Goal: Complete application form

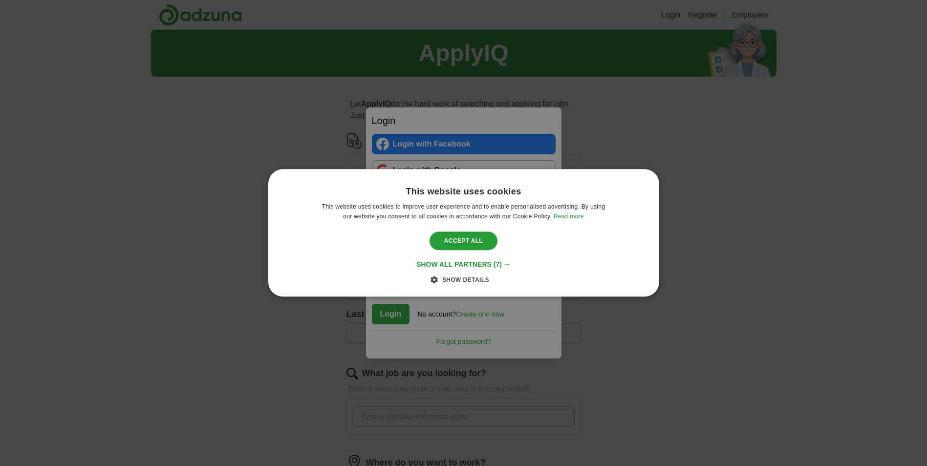
click at [555, 139] on div "This website uses cookies This website uses cookies to improve user experience …" at bounding box center [463, 233] width 927 height 466
click at [492, 266] on span "Show all partners" at bounding box center [453, 265] width 75 height 8
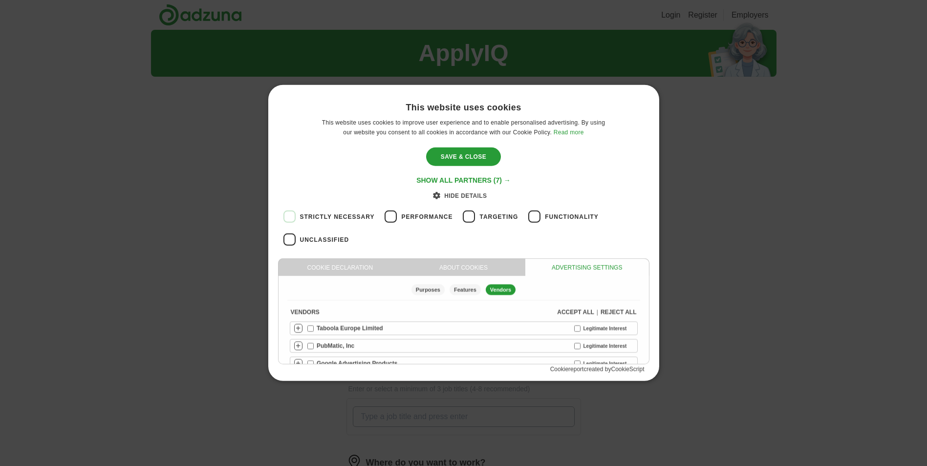
click at [463, 146] on div "Save & Close Accept all" at bounding box center [464, 156] width 82 height 23
click at [462, 162] on div "Save & Close" at bounding box center [463, 157] width 75 height 19
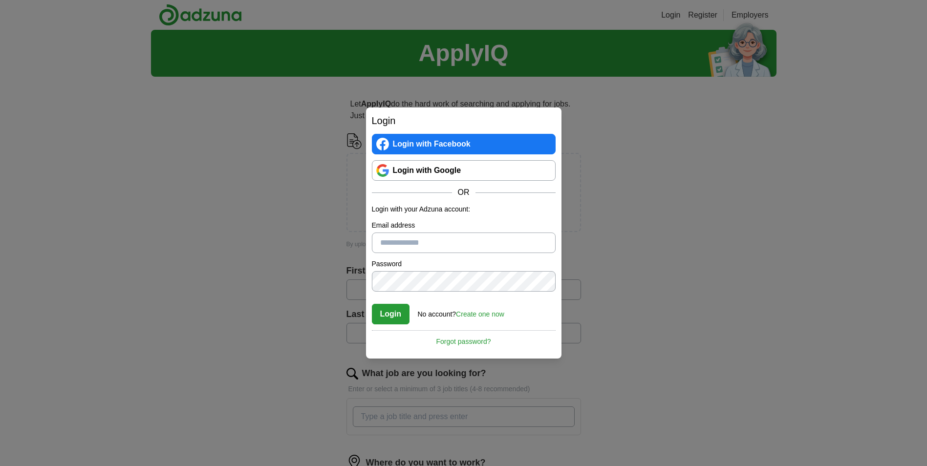
click at [616, 258] on div "Login Login with Facebook Login with Google OR Login with your Adzuna account: …" at bounding box center [463, 233] width 927 height 466
click at [497, 166] on link "Login with Google" at bounding box center [464, 170] width 184 height 21
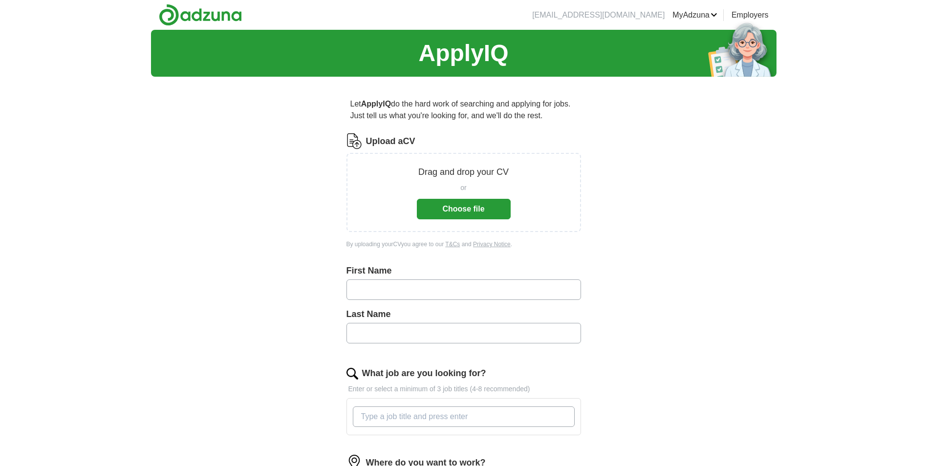
click at [475, 205] on button "Choose file" at bounding box center [464, 209] width 94 height 21
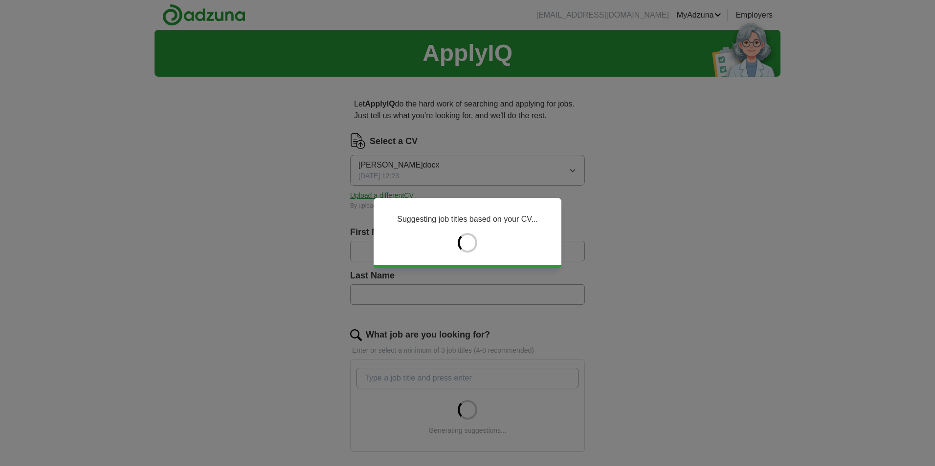
type input "********"
type input "*****"
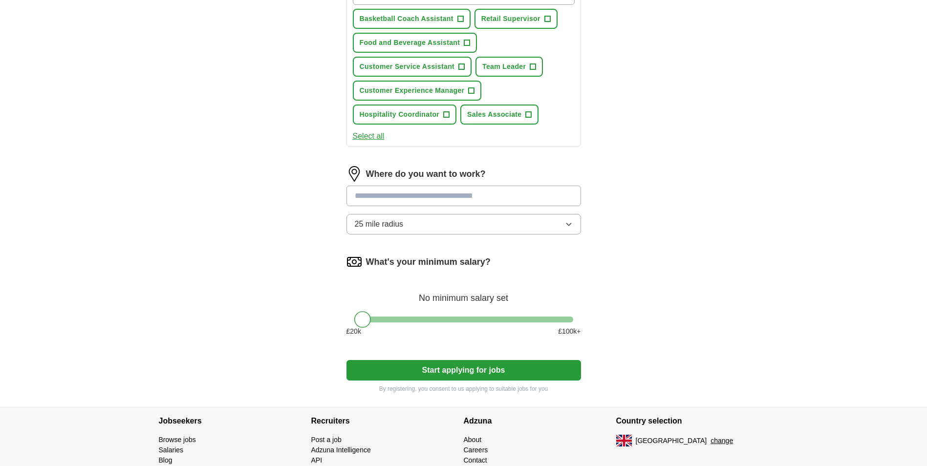
scroll to position [391, 0]
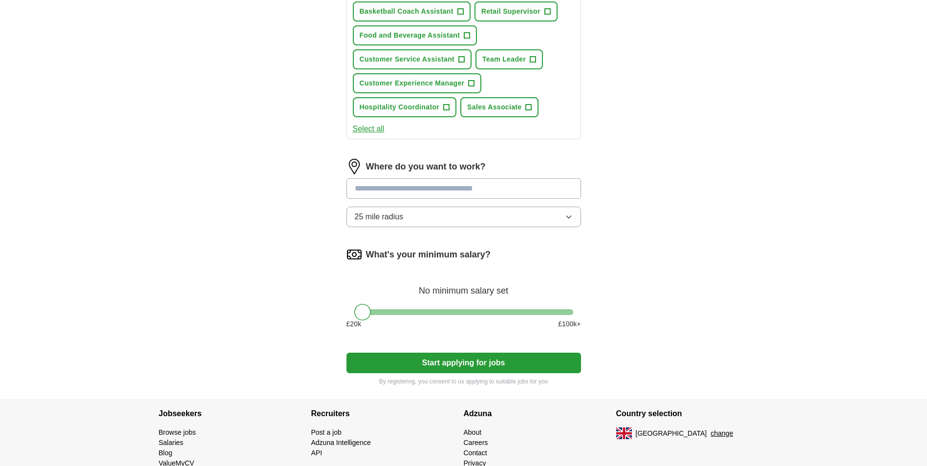
click at [430, 192] on input at bounding box center [464, 188] width 235 height 21
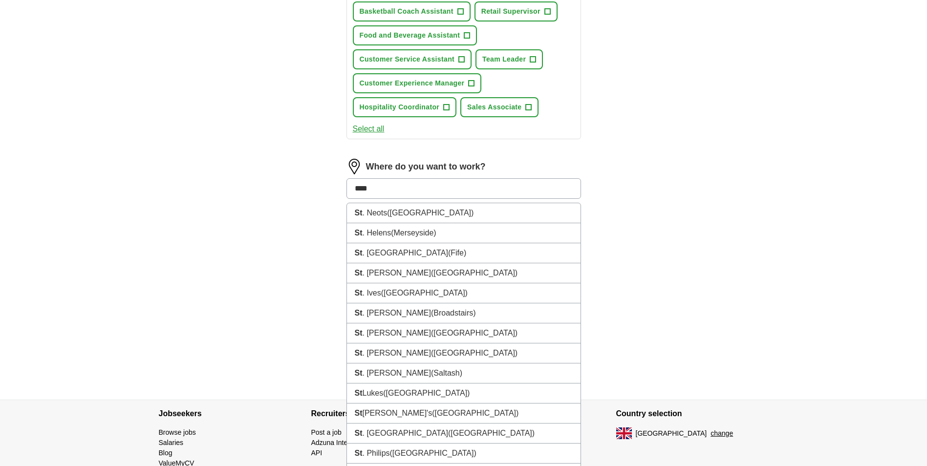
type input "*****"
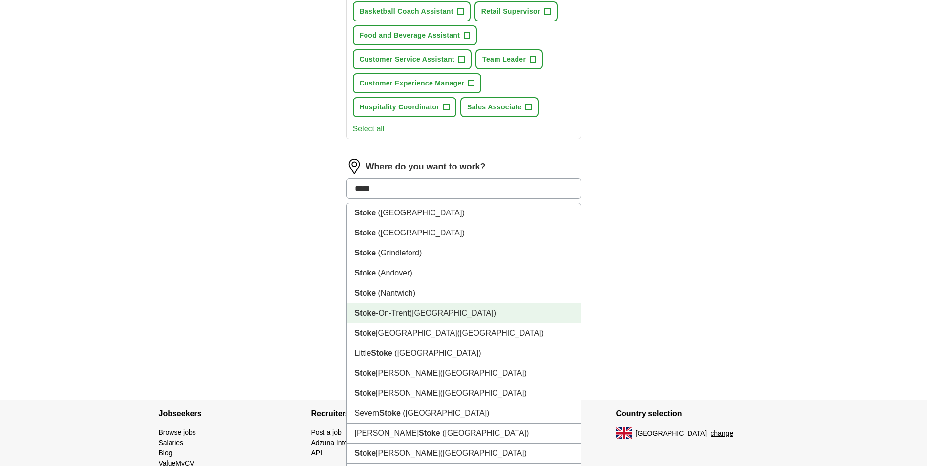
click at [478, 315] on li "[GEOGRAPHIC_DATA] ([GEOGRAPHIC_DATA])" at bounding box center [464, 314] width 234 height 20
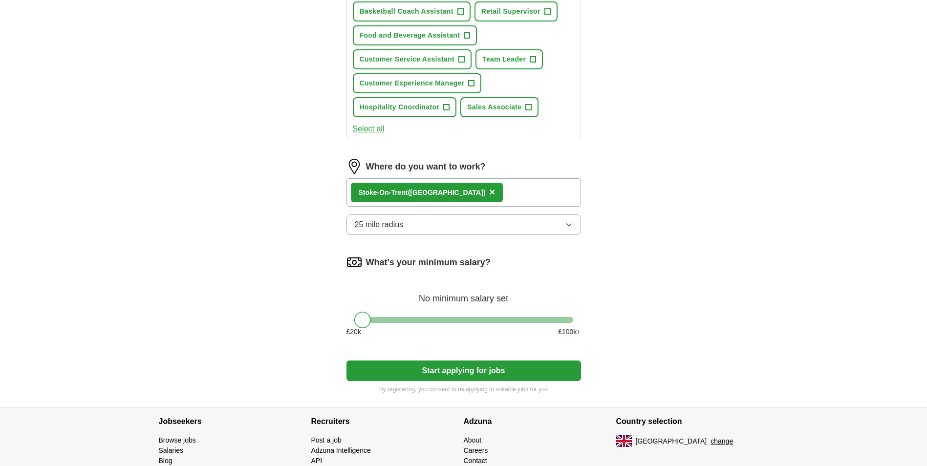
click at [526, 227] on button "25 mile radius" at bounding box center [464, 225] width 235 height 21
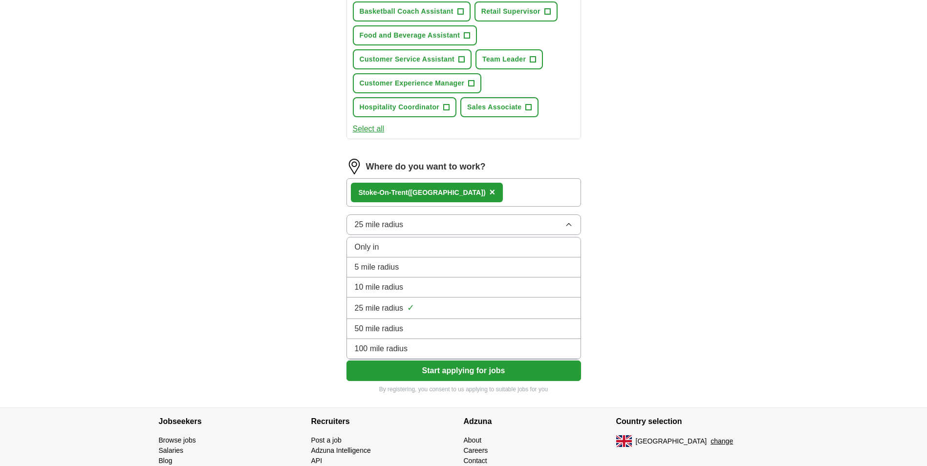
click at [422, 265] on div "5 mile radius" at bounding box center [464, 268] width 218 height 12
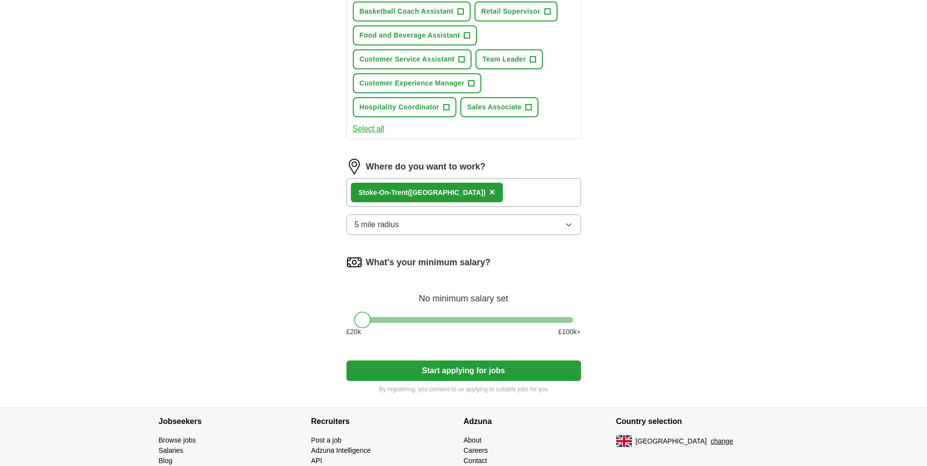
click at [447, 373] on button "Start applying for jobs" at bounding box center [464, 371] width 235 height 21
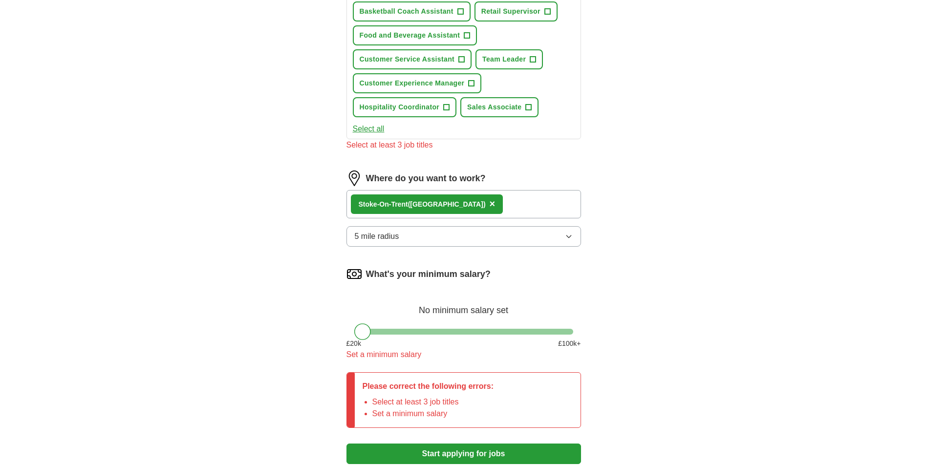
scroll to position [440, 0]
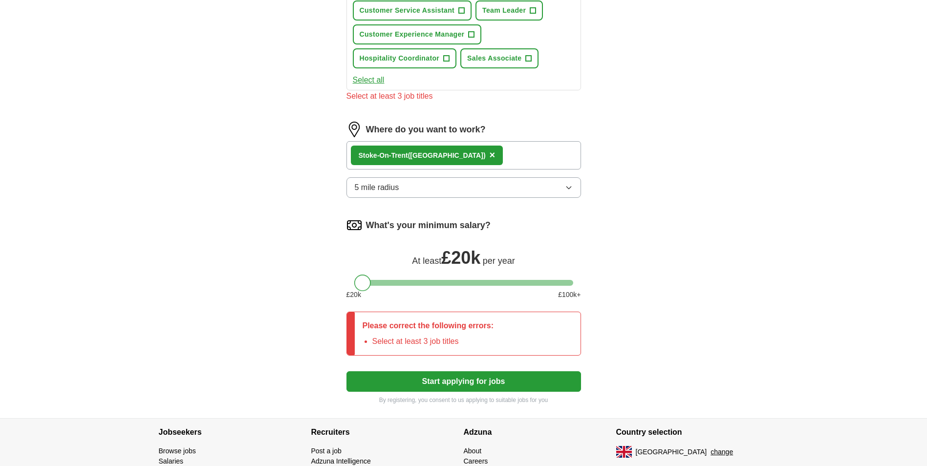
click at [368, 286] on div at bounding box center [362, 283] width 17 height 17
click at [450, 381] on button "Start applying for jobs" at bounding box center [464, 381] width 235 height 21
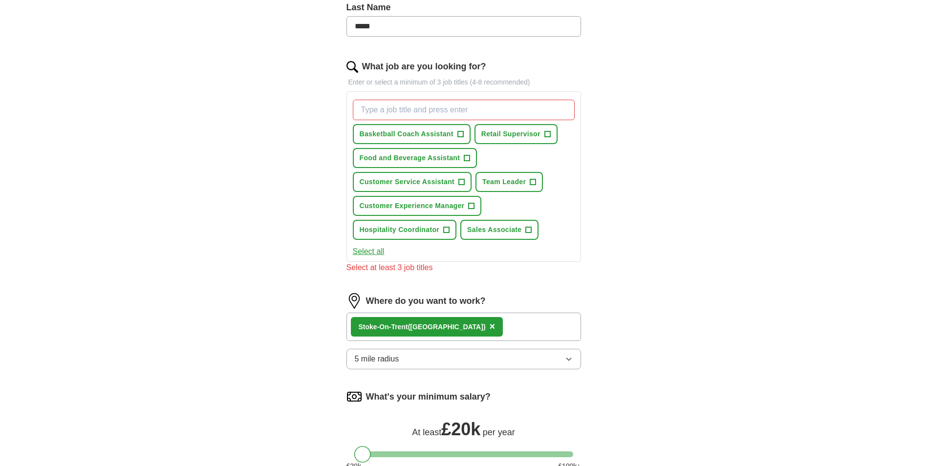
scroll to position [244, 0]
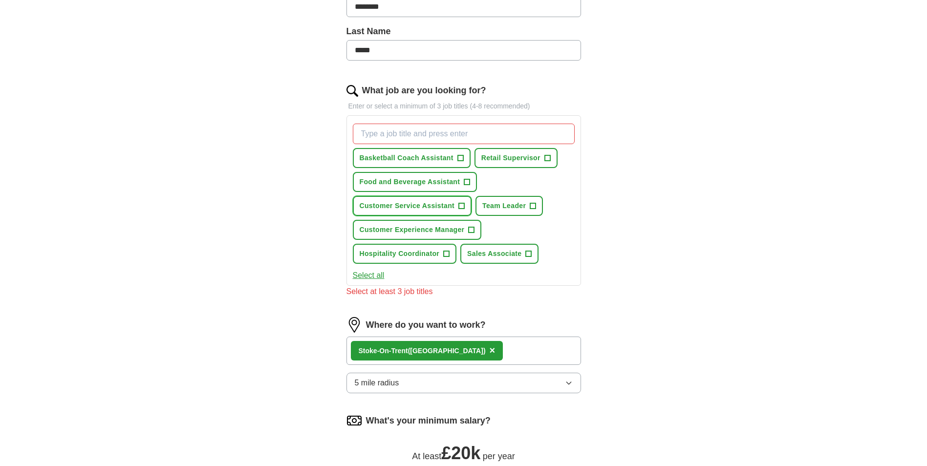
click at [459, 206] on span "+" at bounding box center [462, 206] width 6 height 8
click at [546, 158] on span "+" at bounding box center [548, 158] width 6 height 8
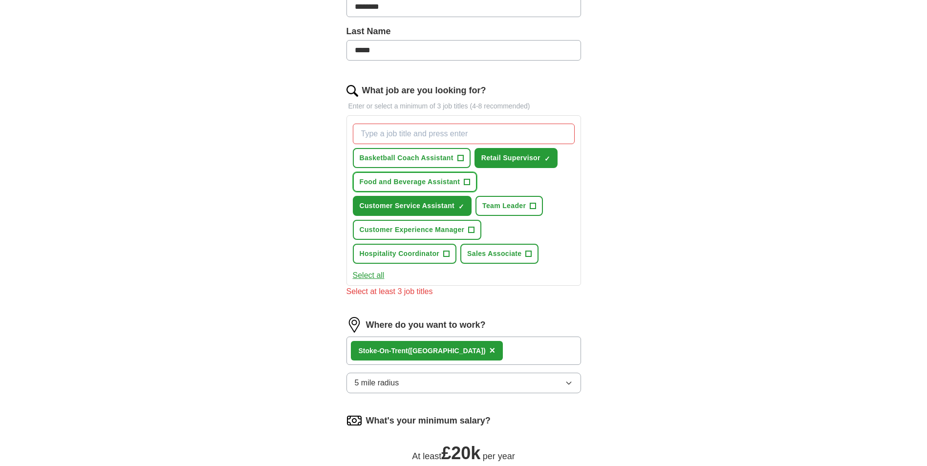
click at [463, 177] on button "Food and Beverage Assistant +" at bounding box center [415, 182] width 125 height 20
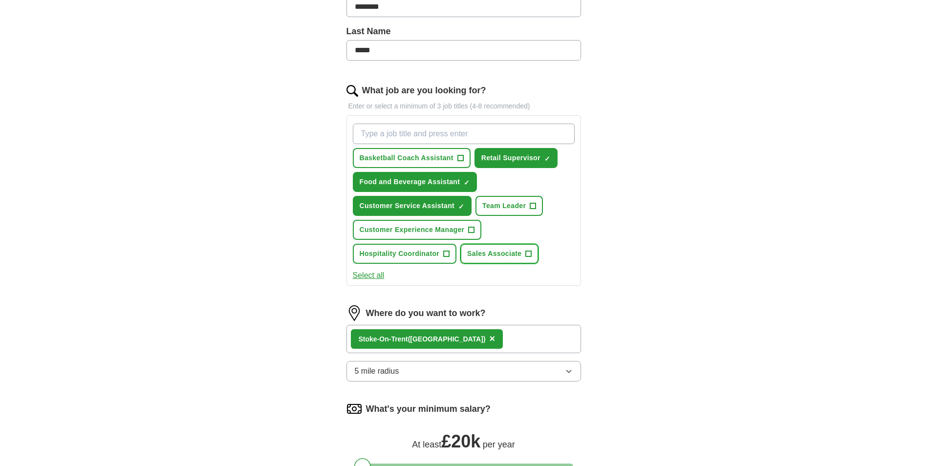
click at [531, 254] on span "+" at bounding box center [529, 254] width 6 height 8
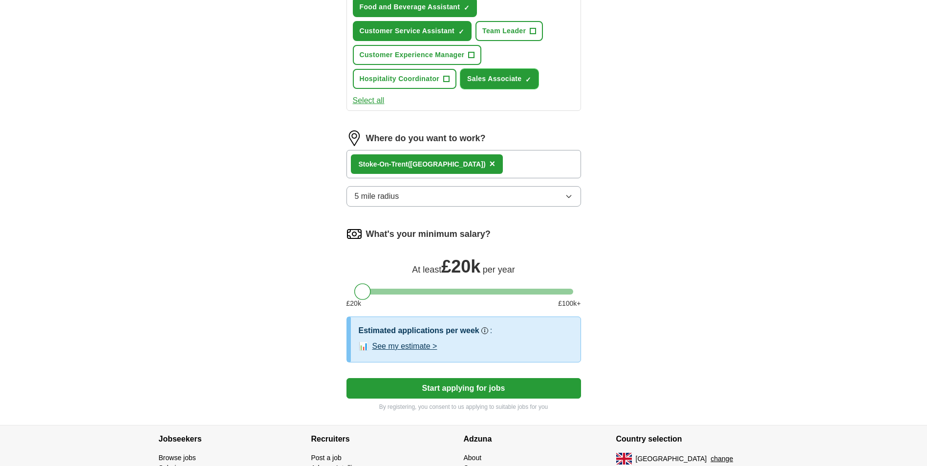
scroll to position [440, 0]
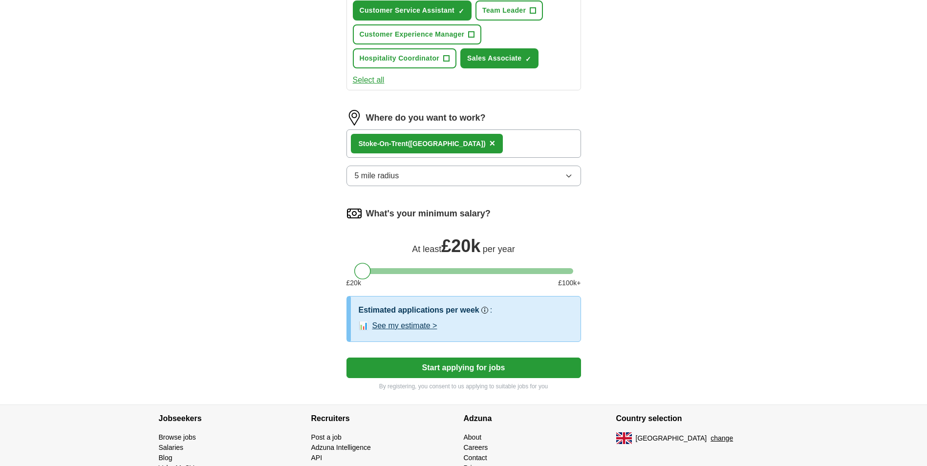
click at [452, 368] on button "Start applying for jobs" at bounding box center [464, 368] width 235 height 21
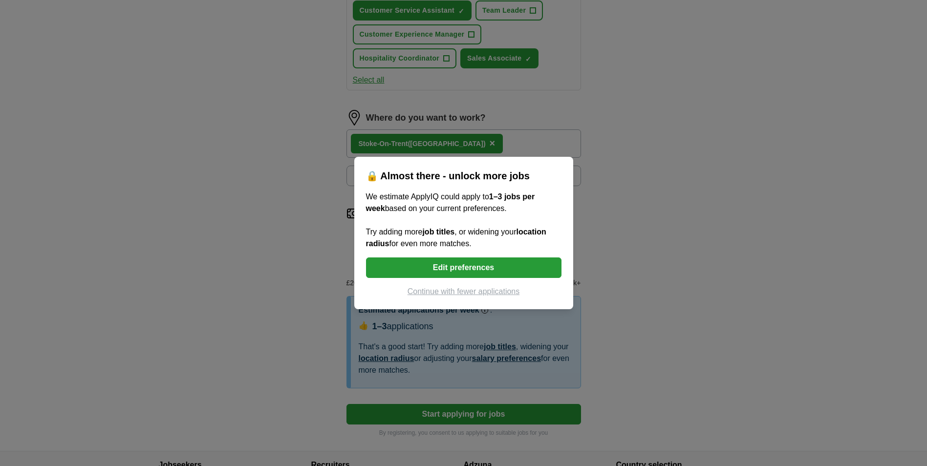
click at [489, 272] on button "Edit preferences" at bounding box center [464, 268] width 196 height 21
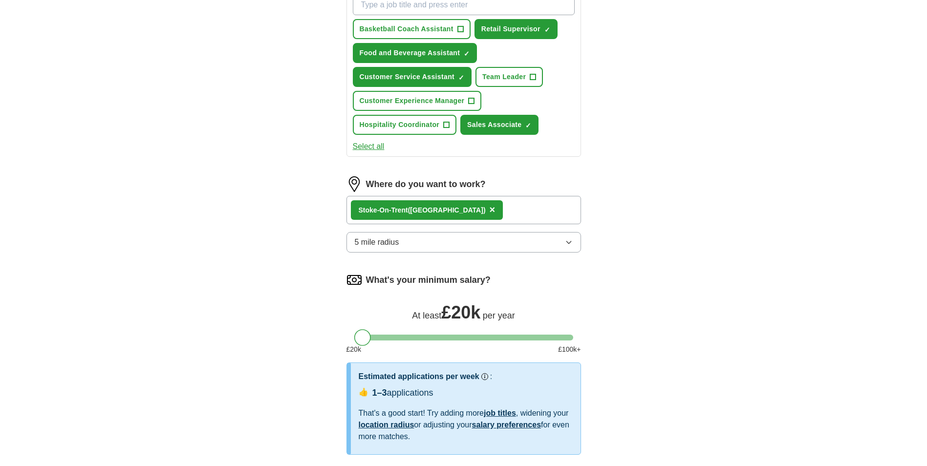
scroll to position [489, 0]
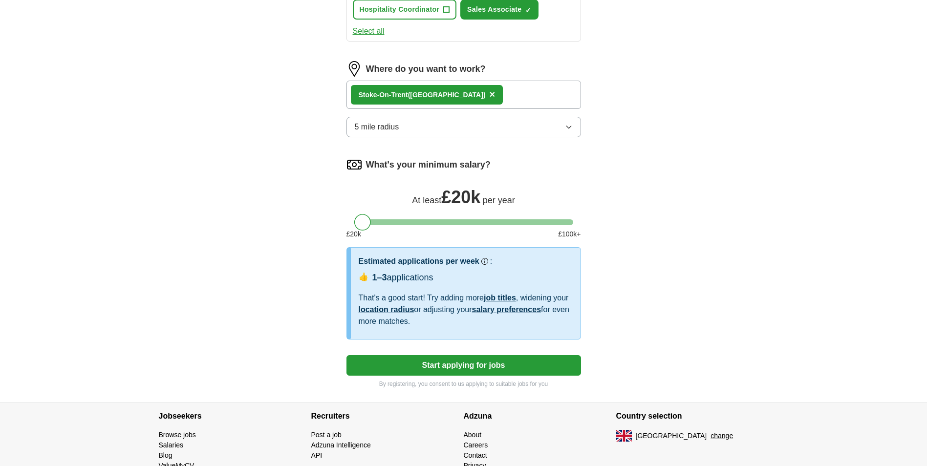
click at [452, 367] on button "Start applying for jobs" at bounding box center [464, 365] width 235 height 21
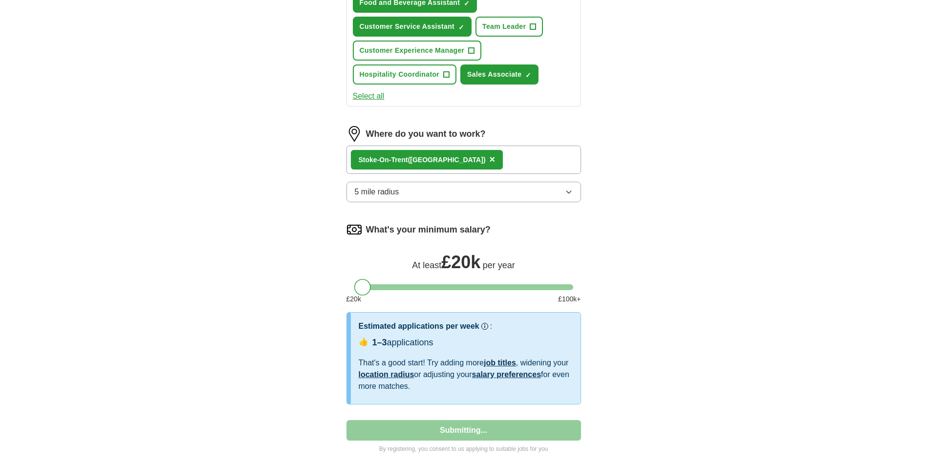
select select "**"
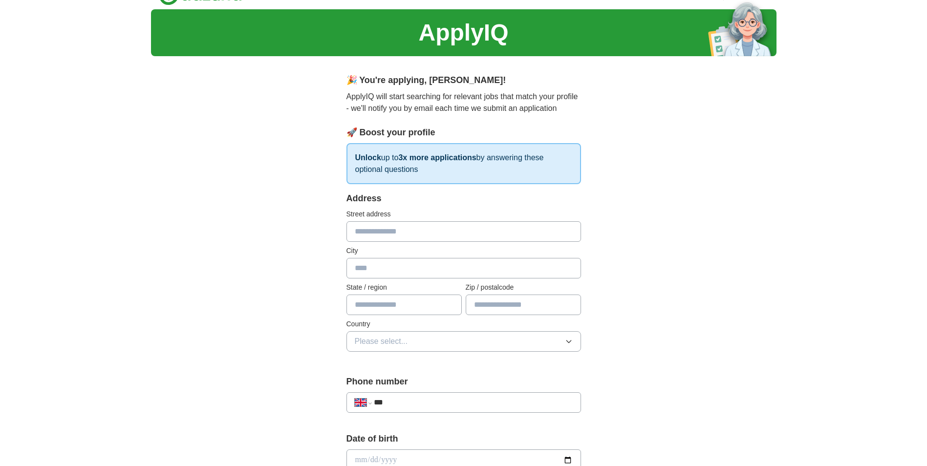
scroll to position [0, 0]
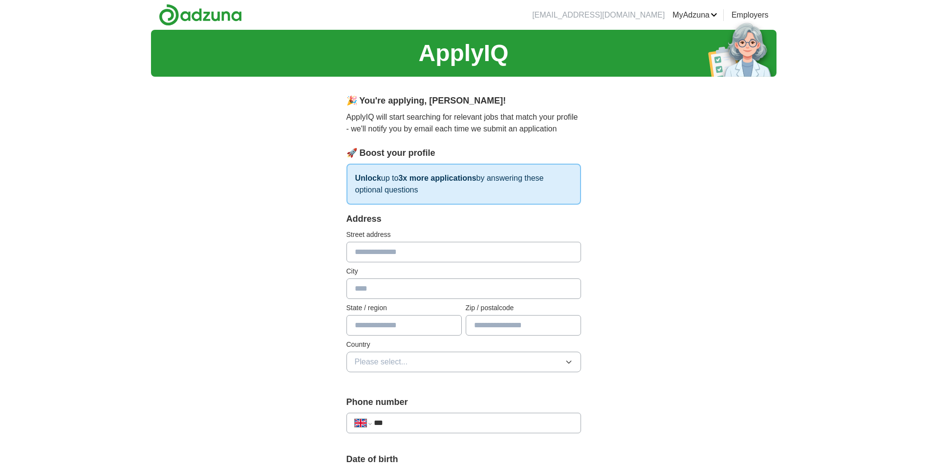
click at [424, 251] on input "text" at bounding box center [464, 252] width 235 height 21
type input "**********"
type input "*******"
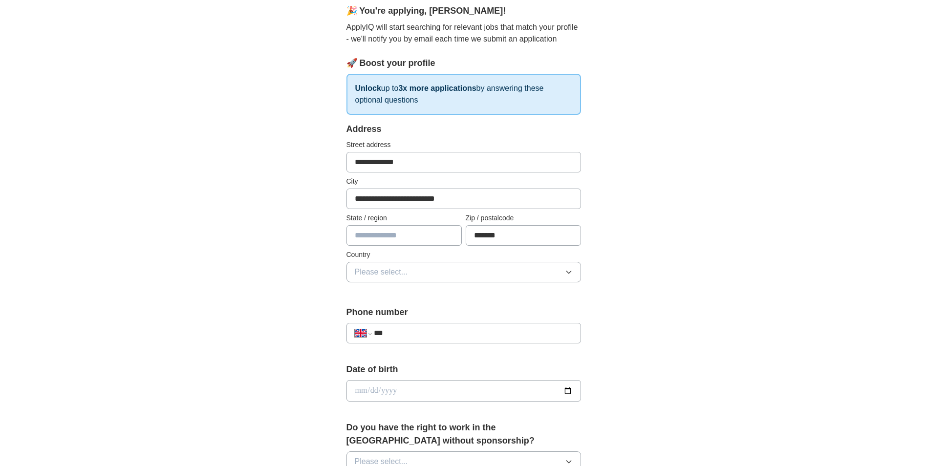
scroll to position [98, 0]
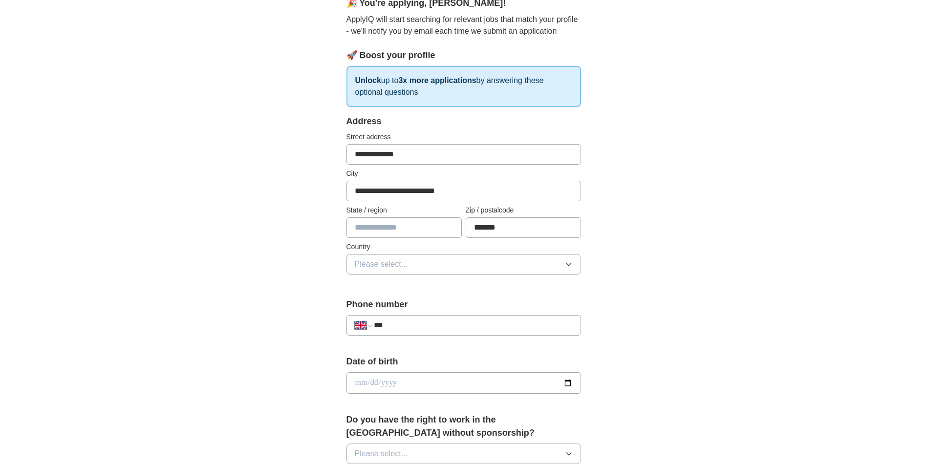
click at [373, 231] on input "text" at bounding box center [404, 228] width 115 height 21
type input "**********"
click at [453, 266] on button "Please select..." at bounding box center [464, 264] width 235 height 21
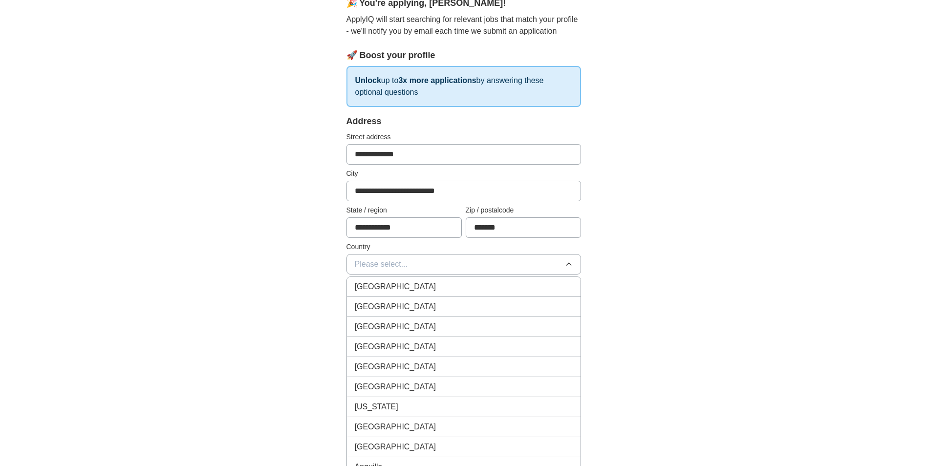
click at [447, 282] on div "[GEOGRAPHIC_DATA]" at bounding box center [464, 287] width 218 height 12
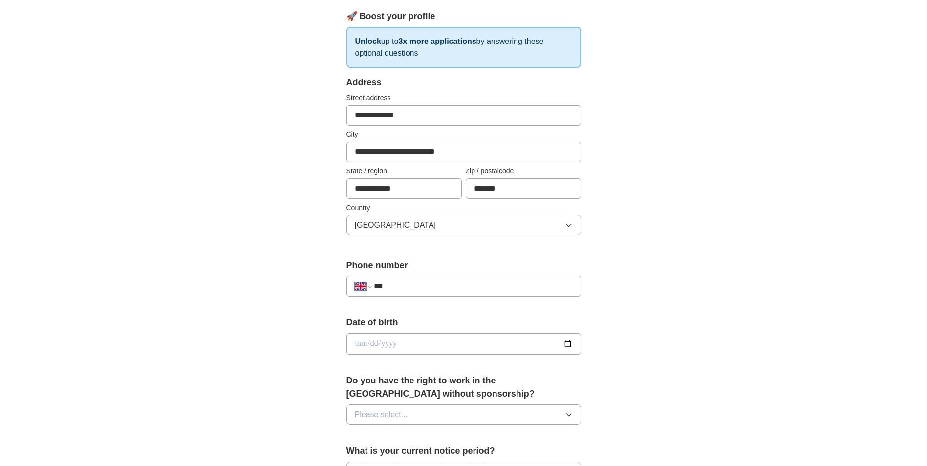
scroll to position [196, 0]
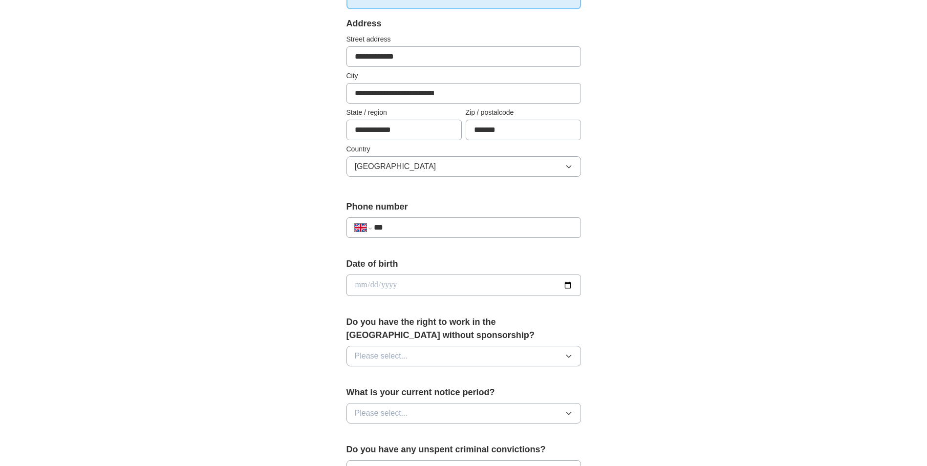
click at [424, 225] on input "***" at bounding box center [473, 228] width 198 height 12
type input "**********"
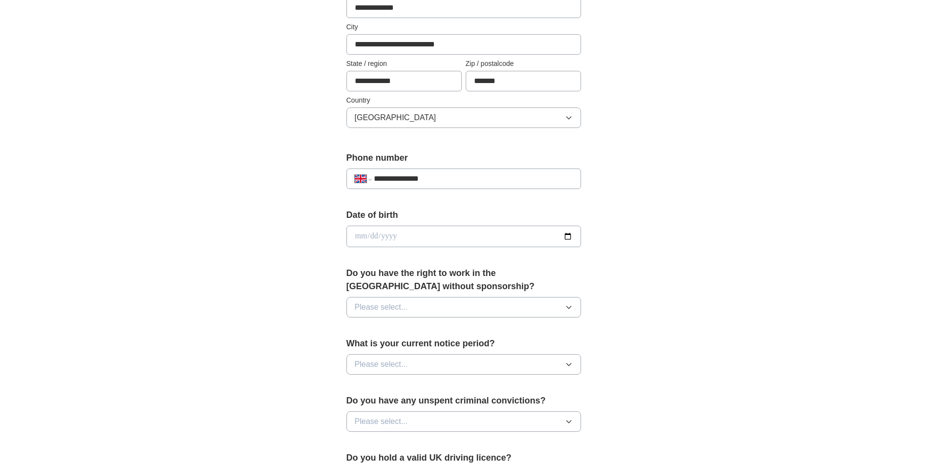
click at [415, 229] on input "date" at bounding box center [464, 237] width 235 height 22
click at [372, 232] on input "date" at bounding box center [464, 237] width 235 height 22
type input "**********"
click at [382, 237] on input "**********" at bounding box center [464, 237] width 235 height 22
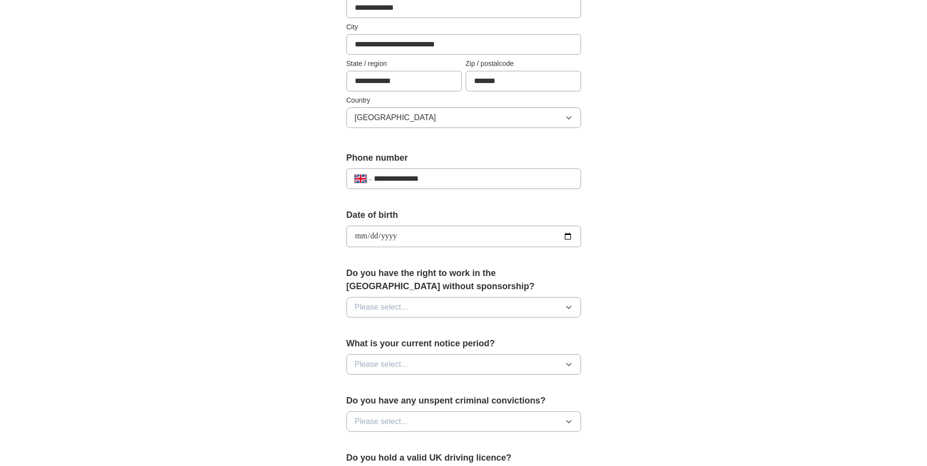
type input "**********"
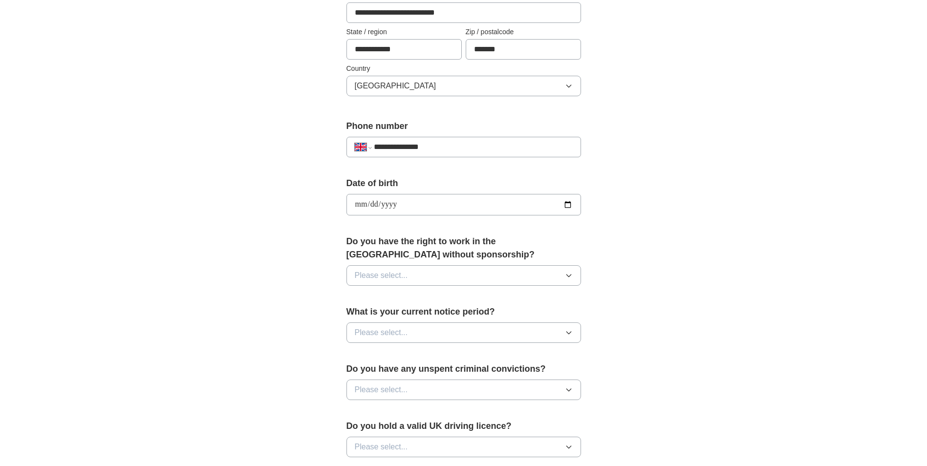
scroll to position [293, 0]
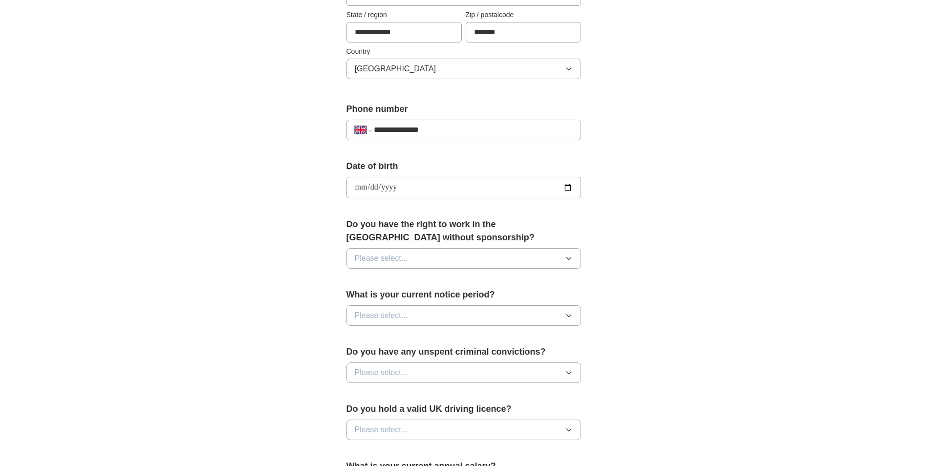
click at [481, 264] on button "Please select..." at bounding box center [464, 258] width 235 height 21
click at [422, 283] on div "Yes" at bounding box center [464, 281] width 218 height 12
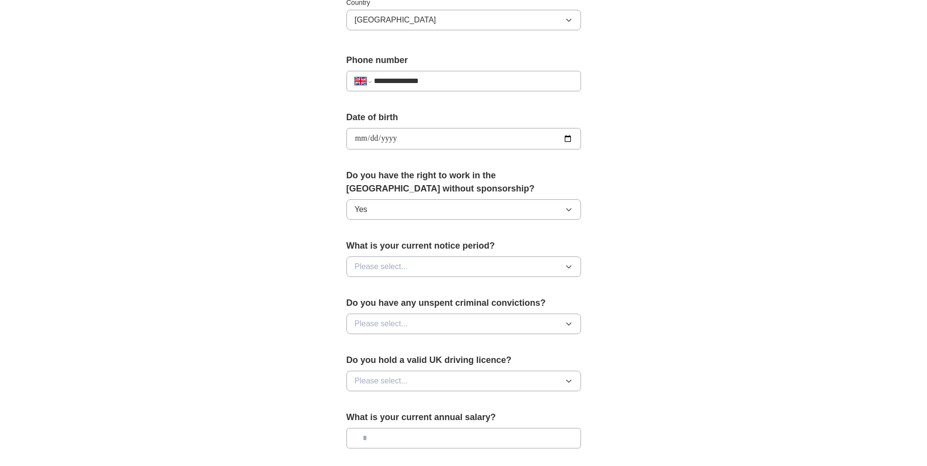
click at [427, 265] on button "Please select..." at bounding box center [464, 267] width 235 height 21
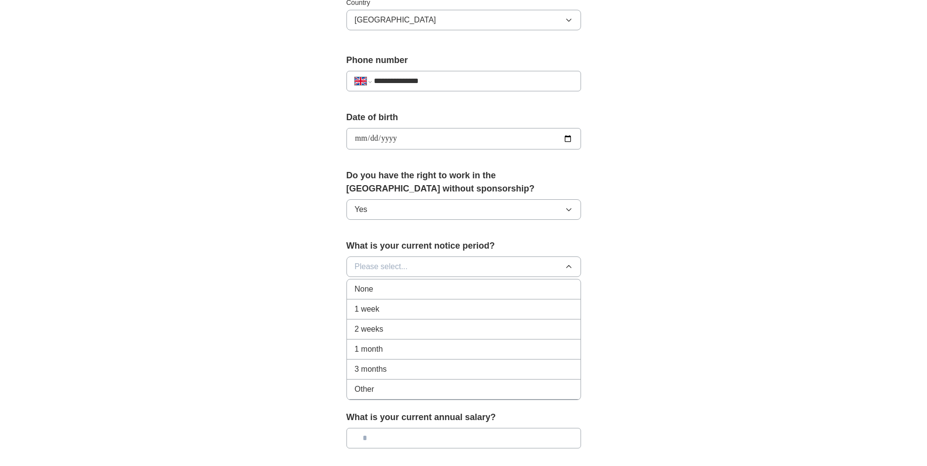
click at [424, 292] on div "None" at bounding box center [464, 290] width 218 height 12
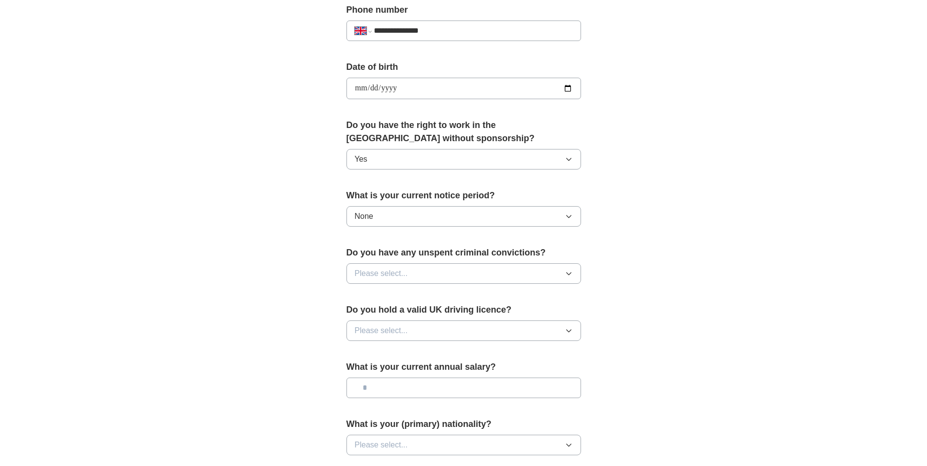
scroll to position [440, 0]
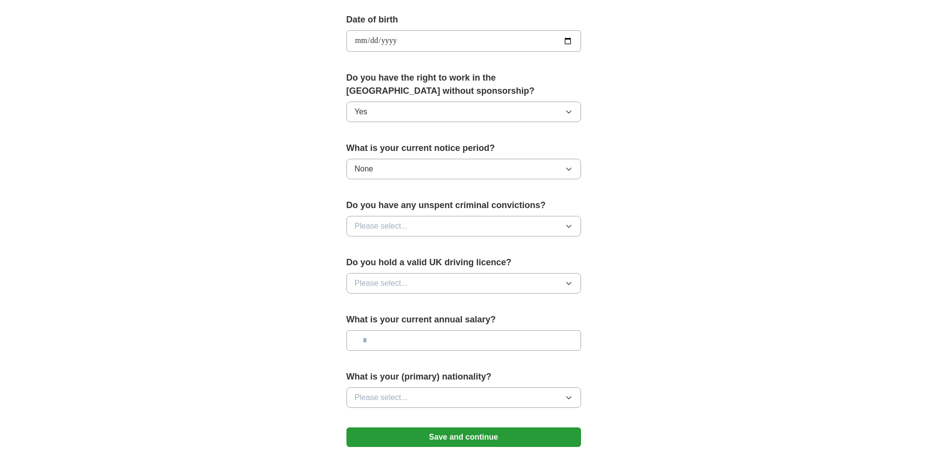
click at [416, 228] on button "Please select..." at bounding box center [464, 226] width 235 height 21
click at [393, 265] on div "No" at bounding box center [464, 269] width 218 height 12
click at [414, 282] on button "Please select..." at bounding box center [464, 283] width 235 height 21
click at [395, 321] on div "No" at bounding box center [464, 326] width 218 height 12
click at [418, 341] on input "text" at bounding box center [464, 340] width 235 height 21
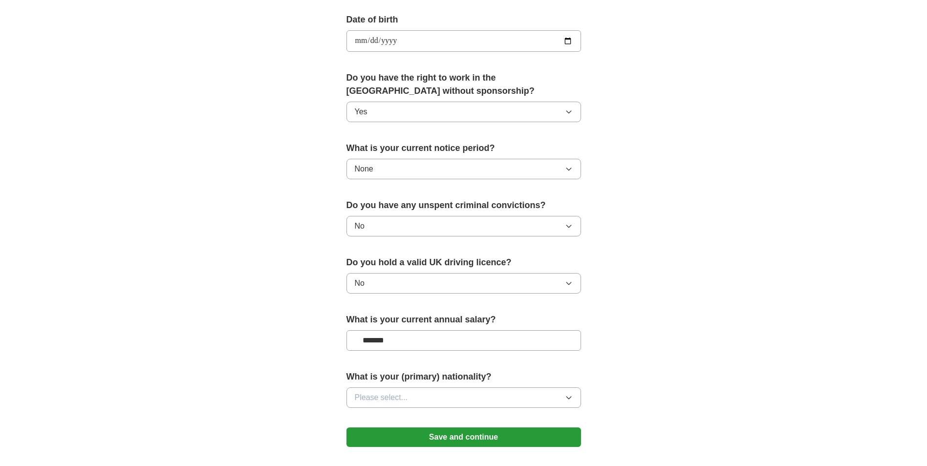
type input "*******"
click at [451, 402] on button "Please select..." at bounding box center [464, 398] width 235 height 21
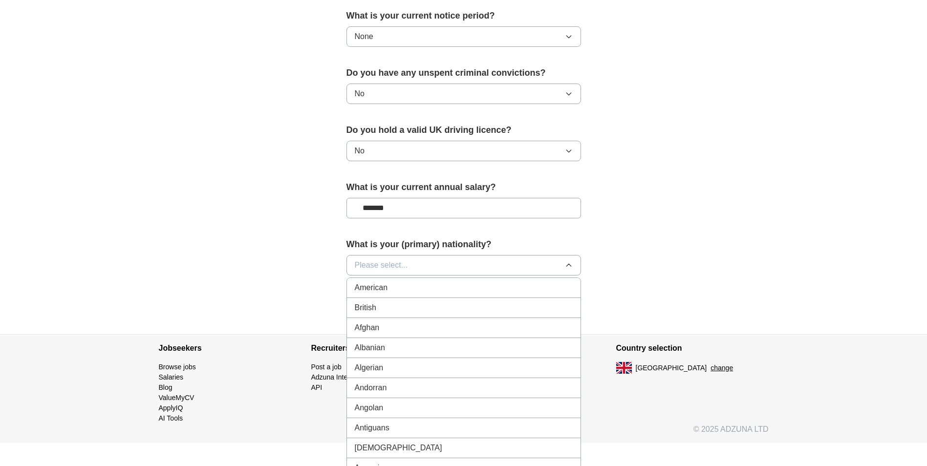
scroll to position [579, 0]
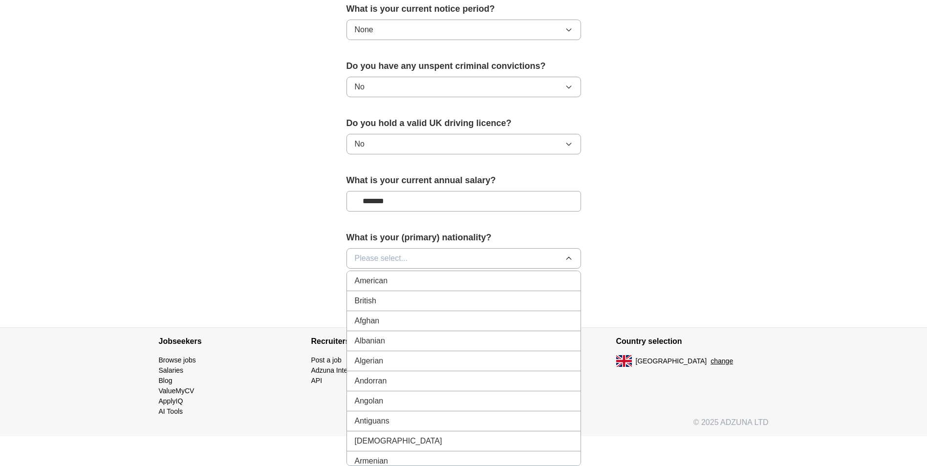
click at [402, 261] on span "Please select..." at bounding box center [381, 259] width 53 height 12
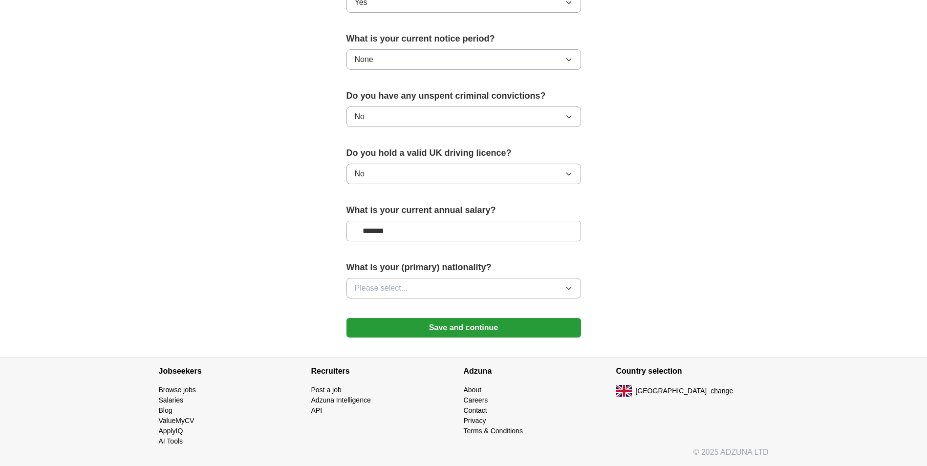
click at [414, 281] on button "Please select..." at bounding box center [464, 288] width 235 height 21
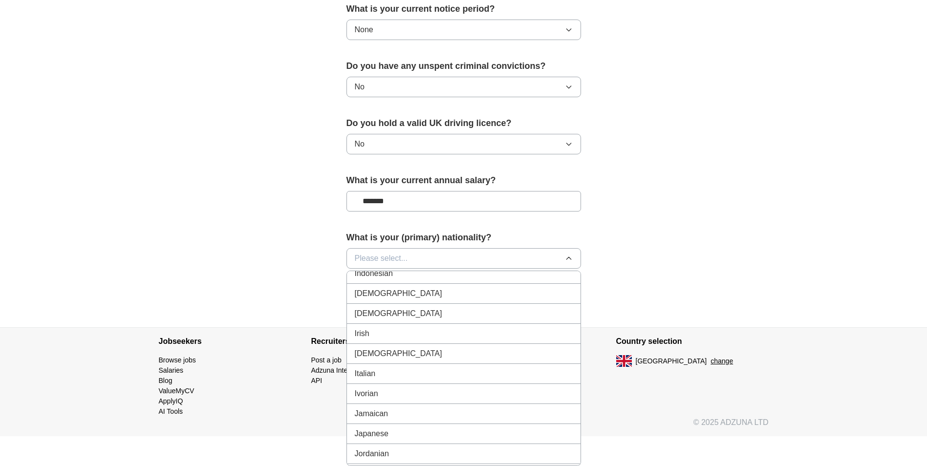
scroll to position [1613, 0]
click at [389, 387] on div "Italian" at bounding box center [464, 392] width 218 height 12
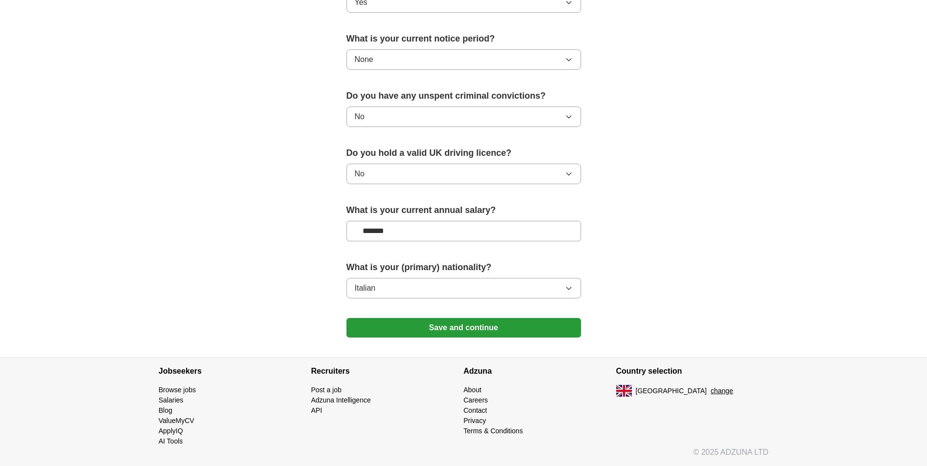
click at [440, 333] on button "Save and continue" at bounding box center [464, 328] width 235 height 20
